Goal: Task Accomplishment & Management: Manage account settings

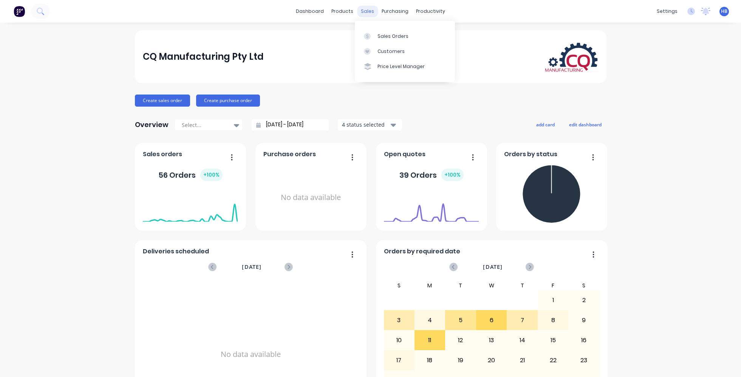
click at [368, 12] on div "sales" at bounding box center [367, 11] width 21 height 11
click at [388, 37] on div "Sales Orders" at bounding box center [393, 36] width 31 height 7
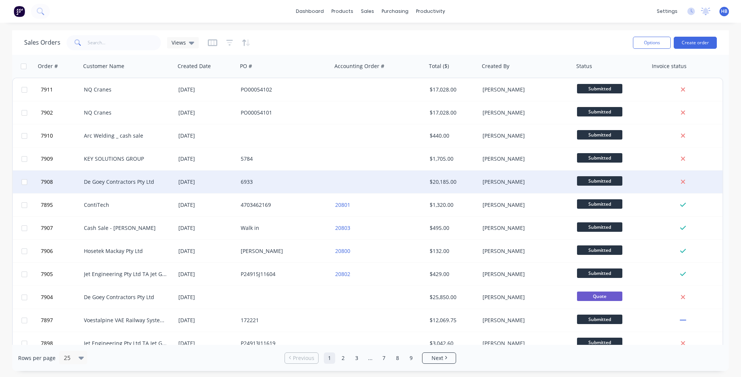
click at [573, 182] on div "[PERSON_NAME]" at bounding box center [527, 182] width 95 height 23
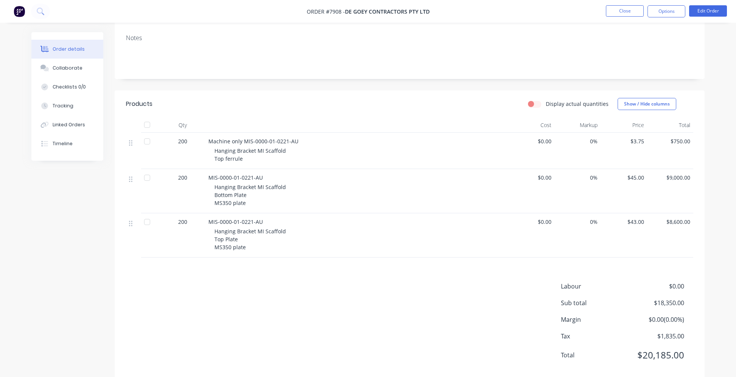
scroll to position [135, 0]
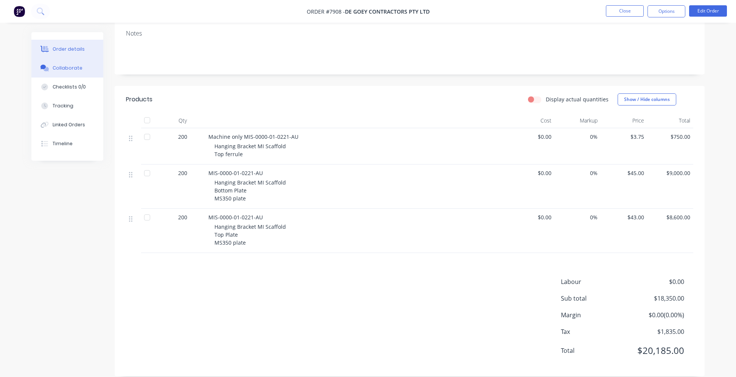
click at [70, 67] on div "Collaborate" at bounding box center [68, 68] width 30 height 7
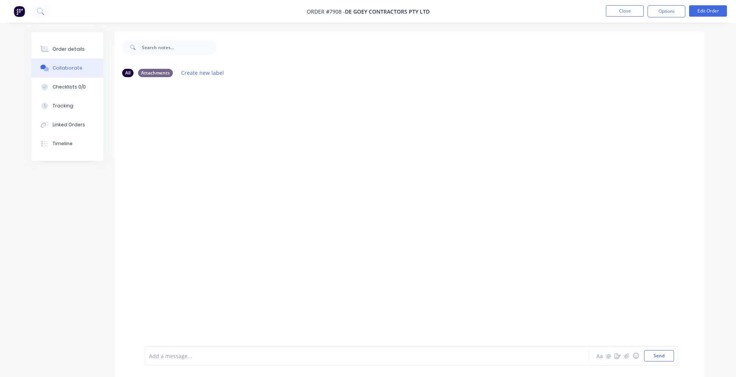
drag, startPoint x: 191, startPoint y: 240, endPoint x: 1179, endPoint y: 295, distance: 988.9
click at [736, 295] on html "Order #7908 - De Goey Contractors Pty Ltd Close Options Edit Order Order detail…" at bounding box center [368, 194] width 736 height 388
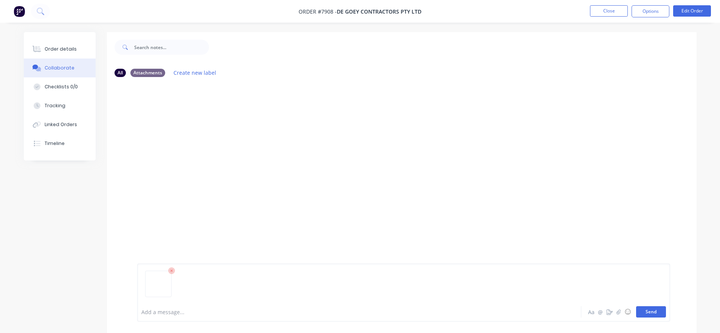
click at [652, 313] on button "Send" at bounding box center [651, 312] width 30 height 11
click at [656, 312] on button "Send" at bounding box center [651, 312] width 30 height 11
click at [650, 312] on button "Send" at bounding box center [651, 312] width 30 height 11
click at [653, 313] on button "Send" at bounding box center [651, 312] width 30 height 11
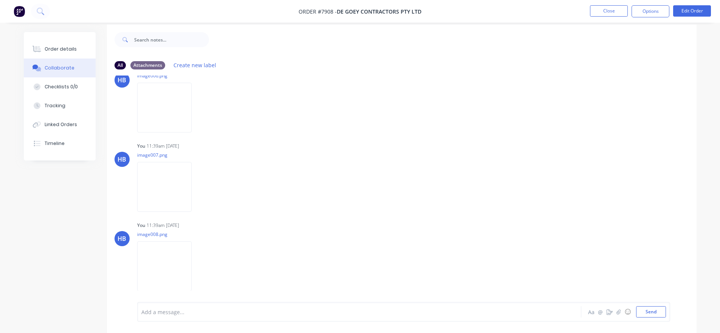
scroll to position [11, 0]
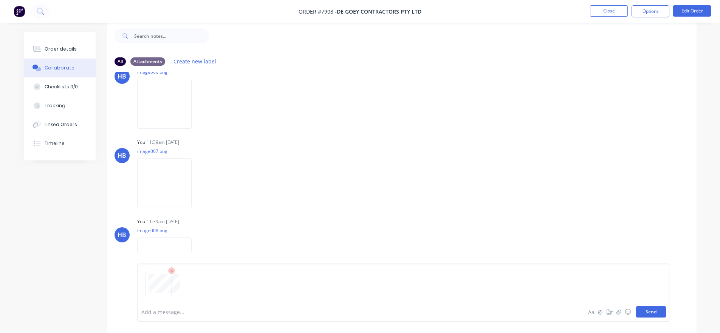
click at [654, 314] on button "Send" at bounding box center [651, 312] width 30 height 11
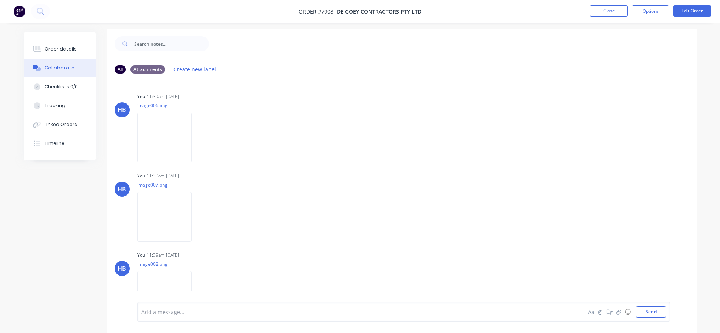
scroll to position [0, 0]
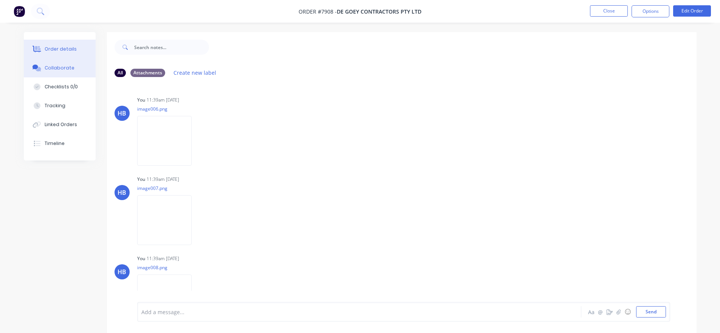
click at [57, 48] on div "Order details" at bounding box center [61, 49] width 32 height 7
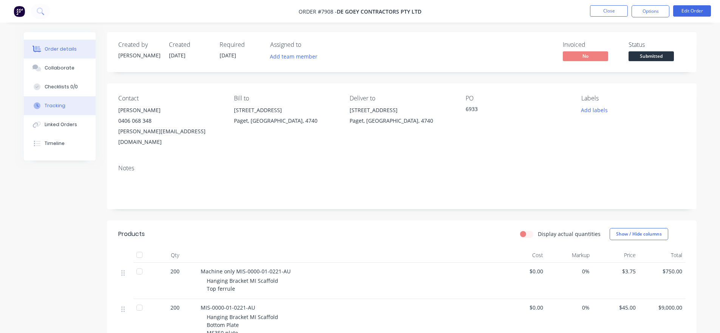
click at [53, 104] on div "Tracking" at bounding box center [55, 105] width 21 height 7
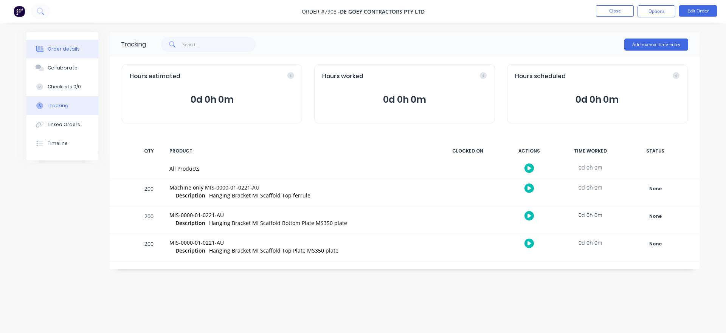
click at [61, 48] on div "Order details" at bounding box center [64, 49] width 32 height 7
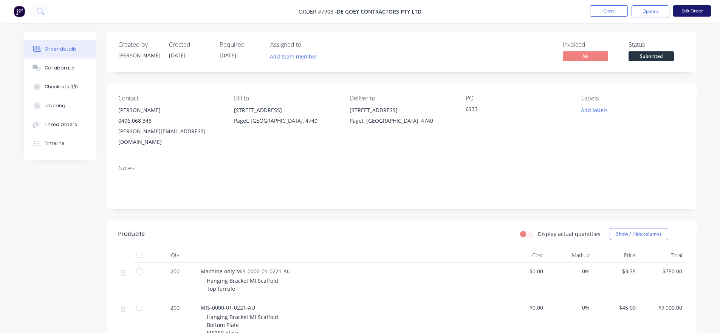
click at [693, 10] on button "Edit Order" at bounding box center [692, 10] width 38 height 11
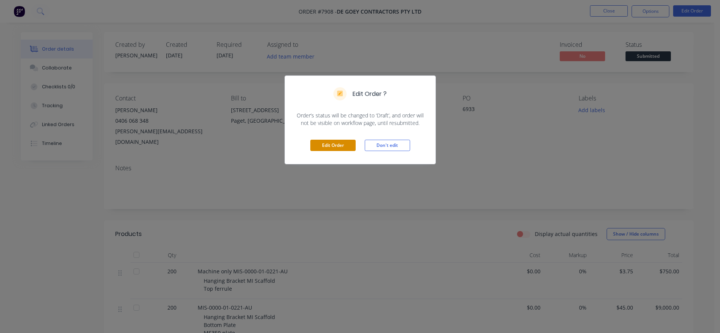
click at [335, 145] on button "Edit Order" at bounding box center [332, 145] width 45 height 11
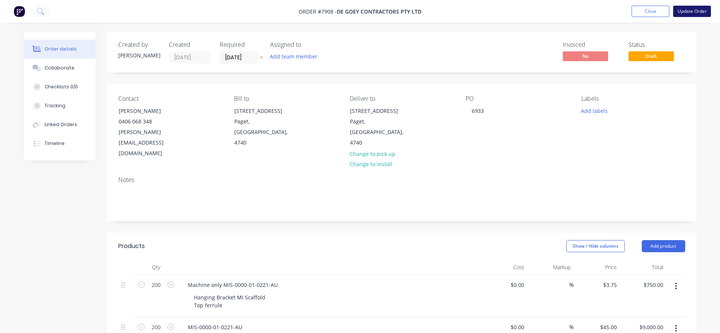
click at [696, 14] on button "Update Order" at bounding box center [692, 11] width 38 height 11
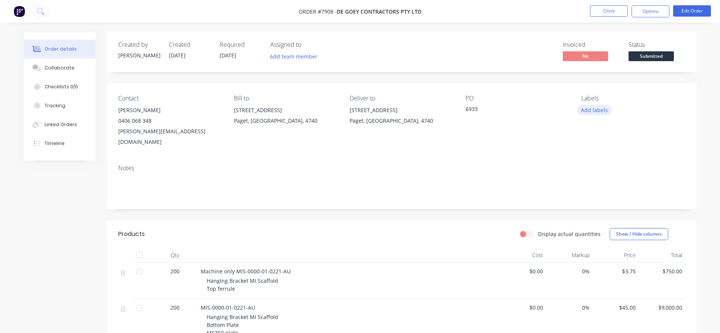
click at [586, 113] on button "Add labels" at bounding box center [594, 110] width 35 height 10
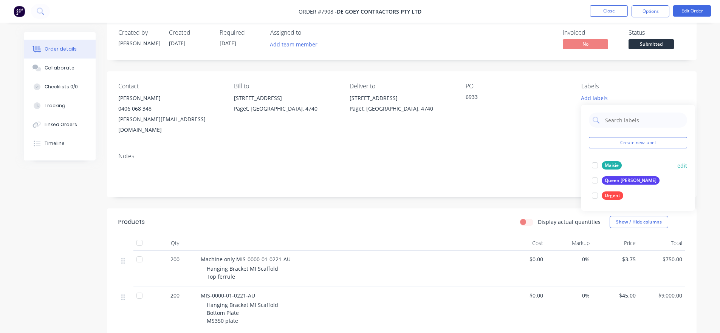
scroll to position [14, 0]
click at [598, 161] on div at bounding box center [594, 164] width 15 height 15
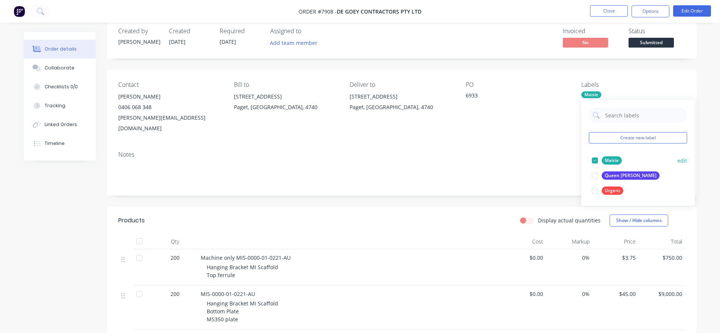
click at [595, 160] on div at bounding box center [594, 160] width 15 height 15
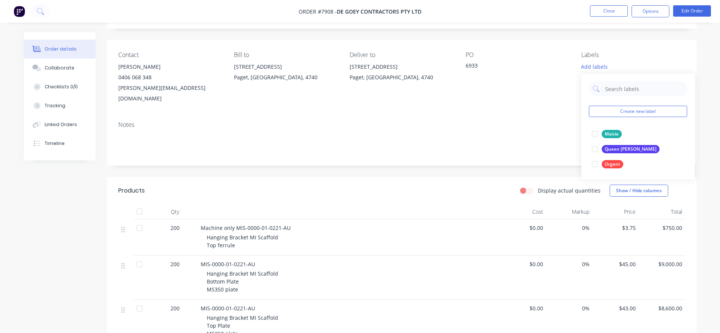
scroll to position [76, 0]
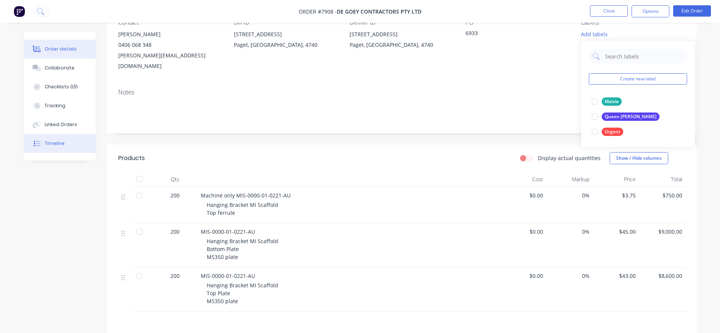
click at [29, 141] on button "Timeline" at bounding box center [60, 143] width 72 height 19
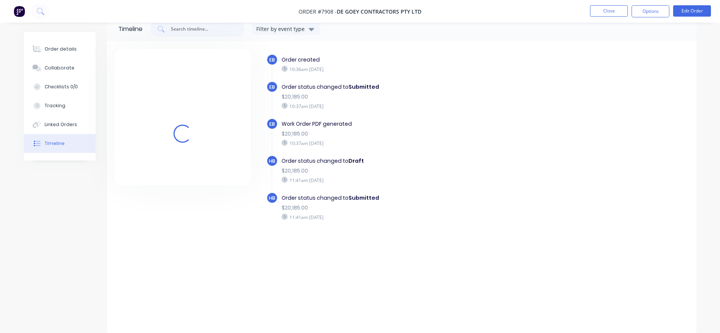
scroll to position [16, 0]
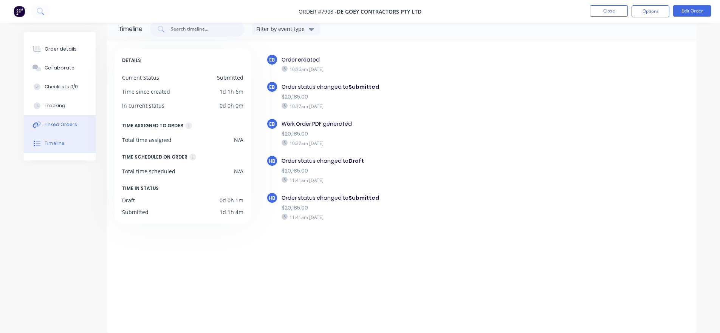
click at [67, 130] on button "Linked Orders" at bounding box center [60, 124] width 72 height 19
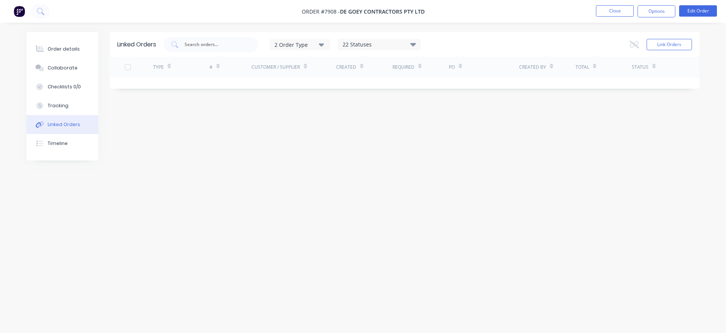
click at [324, 40] on button "2 Order Type" at bounding box center [300, 44] width 60 height 11
click at [323, 45] on icon "button" at bounding box center [321, 44] width 5 height 3
click at [57, 50] on div "Order details" at bounding box center [64, 49] width 32 height 7
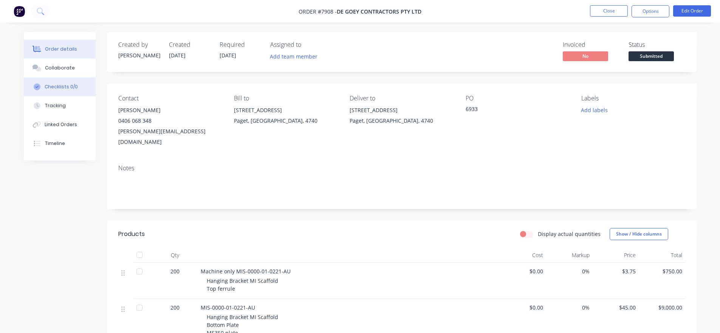
click at [59, 88] on div "Checklists 0/0" at bounding box center [61, 87] width 33 height 7
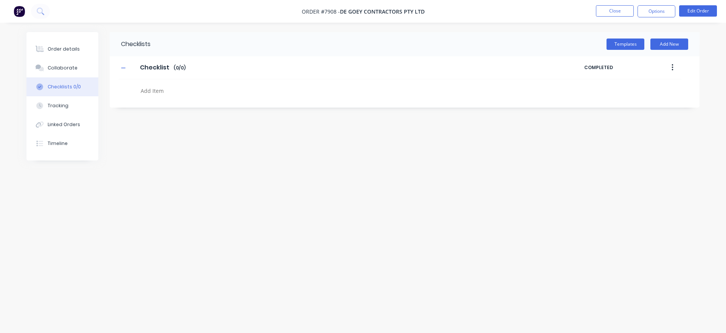
click at [153, 90] on textarea at bounding box center [320, 90] width 364 height 11
click at [632, 44] on button "Templates" at bounding box center [625, 44] width 38 height 11
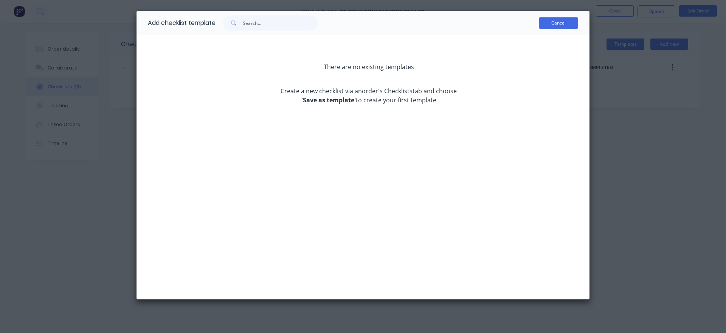
click at [557, 24] on button "Cancel" at bounding box center [558, 22] width 39 height 11
type textarea "x"
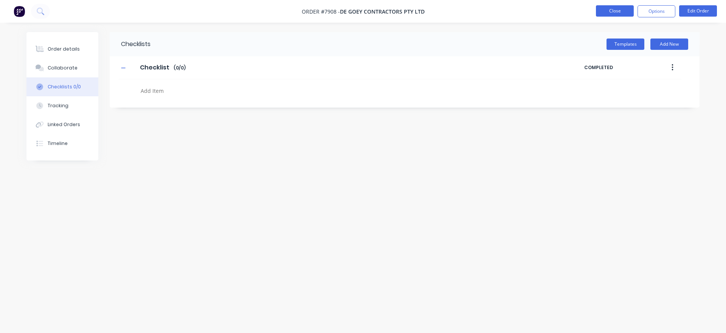
click at [623, 9] on button "Close" at bounding box center [615, 10] width 38 height 11
